Goal: Task Accomplishment & Management: Use online tool/utility

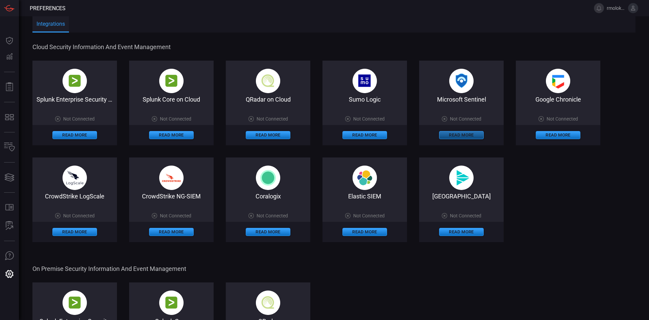
click at [467, 135] on button "Read More" at bounding box center [461, 135] width 45 height 8
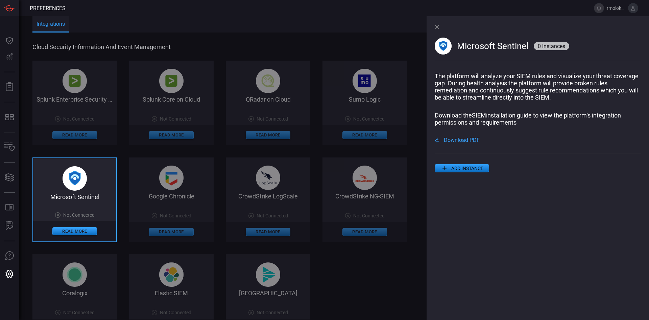
click at [446, 168] on icon at bounding box center [445, 168] width 8 height 8
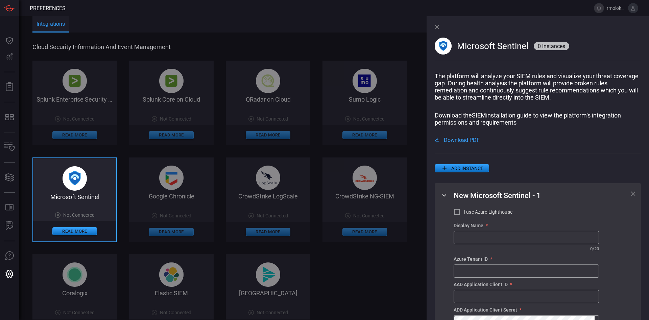
click at [467, 239] on input "text" at bounding box center [526, 237] width 145 height 13
type input "Cardinalops"
click at [465, 277] on input "text" at bounding box center [526, 270] width 145 height 13
paste input "0419059a-f9cb-4a69-b2e3-3d00dc5c88c1"
type input "0419059a-f9cb-4a69-b2e3-3d00dc5c88c1"
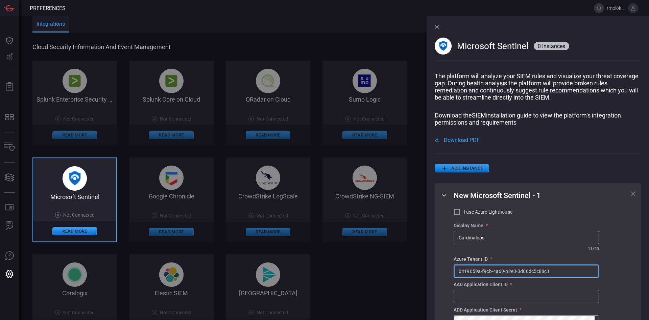
click at [492, 300] on input "text" at bounding box center [526, 296] width 145 height 13
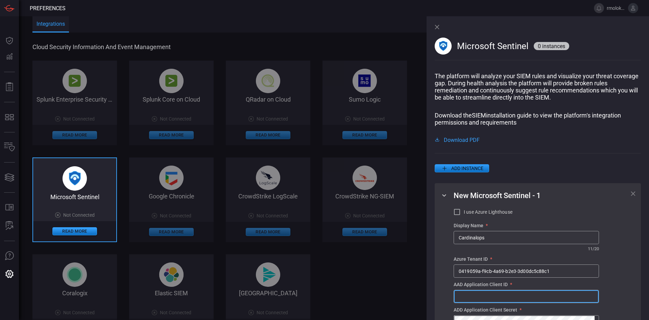
click at [464, 298] on input "text" at bounding box center [526, 296] width 145 height 13
paste input "ud58Q~JhCkUqku7qH.Rcswal3xA-sY_IyQF2wab0"
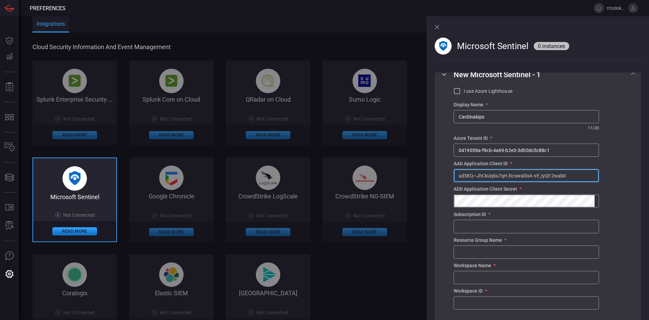
scroll to position [154, 0]
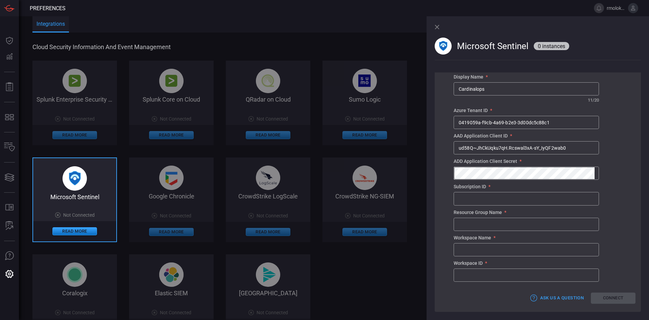
click at [493, 148] on input "ud58Q~JhCkUqku7qH.Rcswal3xA-sY_IyQF2wab0" at bounding box center [526, 147] width 145 height 13
paste input "ee25bc8e-a937-458c-82a6-52f01f22c43c"
type input "ee25bc8e-a937-458c-82a6-52f01f22c43c"
click at [480, 201] on input "text" at bounding box center [526, 198] width 145 height 13
paste input "821be503-4ece-4ab8-8c98-1665bfd988d6"
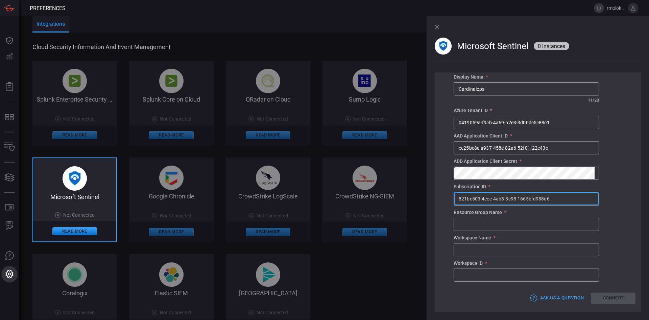
type input "821be503-4ece-4ab8-8c98-1665bfd988d6"
click at [483, 227] on input "text" at bounding box center [526, 224] width 145 height 13
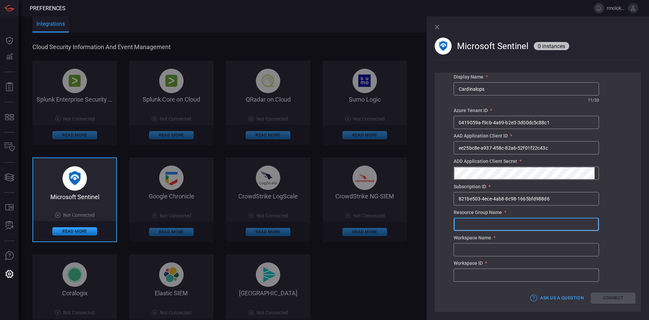
paste input "CardinalOps-POC"
type input "CardinalOps-POC"
click at [476, 244] on input "text" at bounding box center [526, 249] width 145 height 13
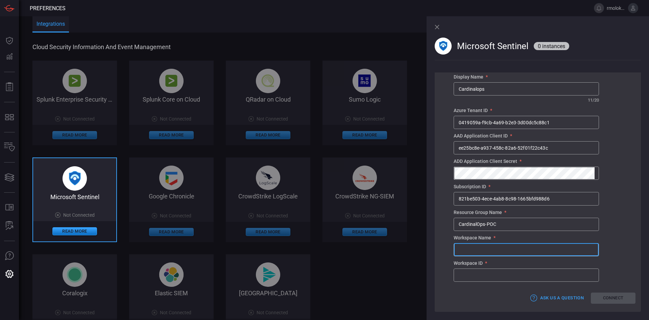
paste input "CardinalOps-POC"
type input "CardinalOps-POC"
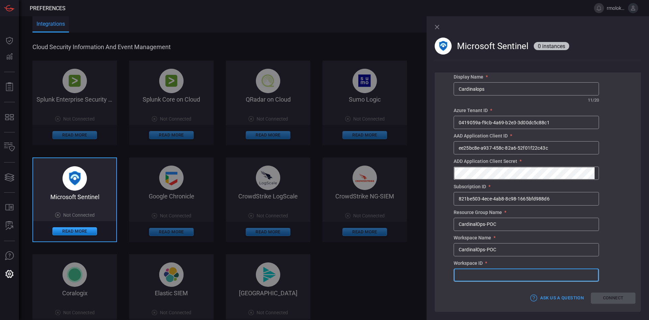
click at [467, 273] on input "text" at bounding box center [526, 274] width 145 height 13
paste input "93a96e1b-f521-4d84-85dc-2bdb9852c49a"
type input "93a96e1b-f521-4d84-85dc-2bdb9852c49a"
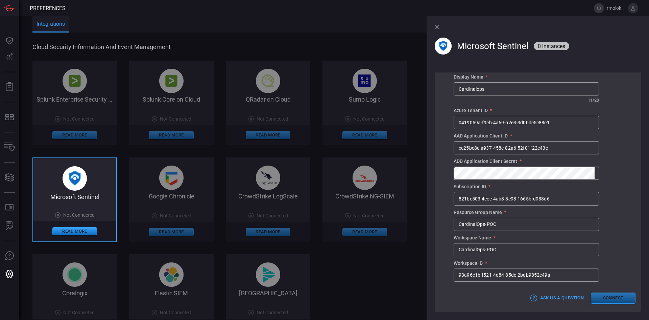
click at [619, 293] on button "Connect" at bounding box center [613, 297] width 45 height 11
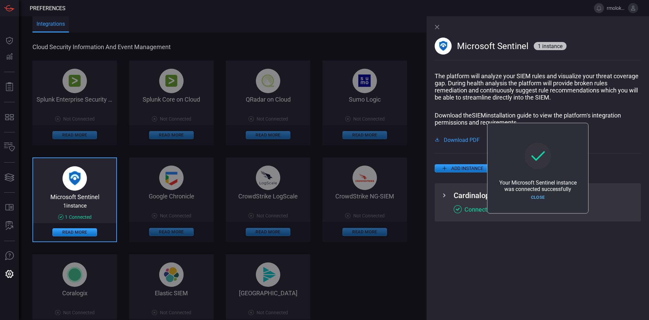
click at [536, 198] on button "Close" at bounding box center [538, 197] width 45 height 10
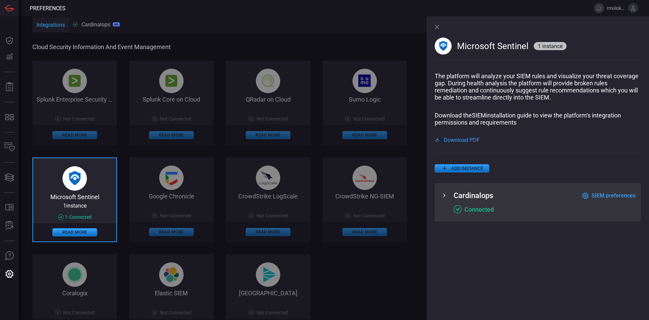
click at [445, 195] on icon at bounding box center [444, 195] width 8 height 8
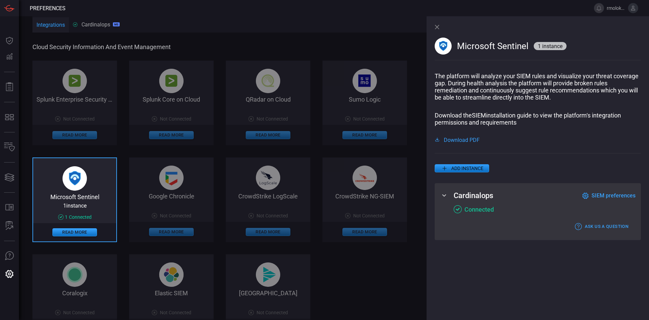
click at [445, 195] on icon at bounding box center [444, 195] width 8 height 8
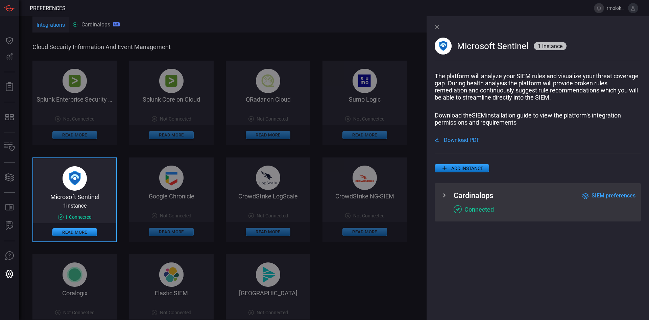
click at [438, 26] on icon at bounding box center [437, 27] width 4 height 4
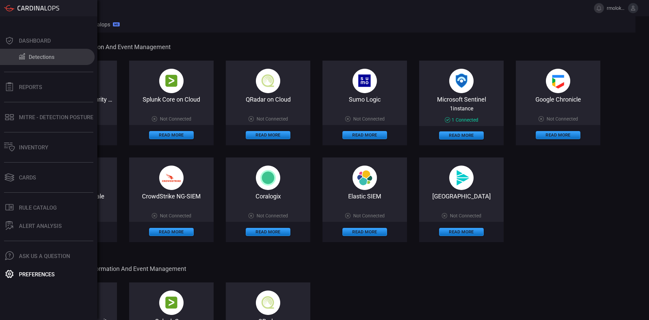
click at [20, 57] on icon at bounding box center [22, 56] width 6 height 6
